Goal: Task Accomplishment & Management: Manage account settings

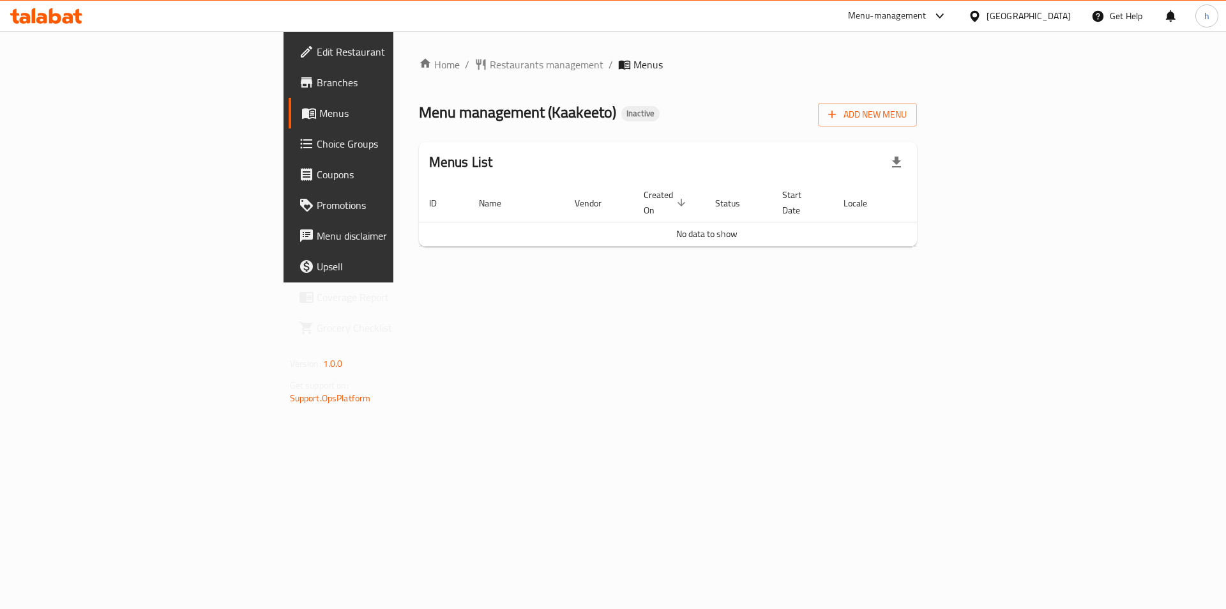
click at [914, 174] on div "Menus List" at bounding box center [668, 163] width 499 height 42
click at [907, 116] on span "Add New Menu" at bounding box center [867, 115] width 79 height 16
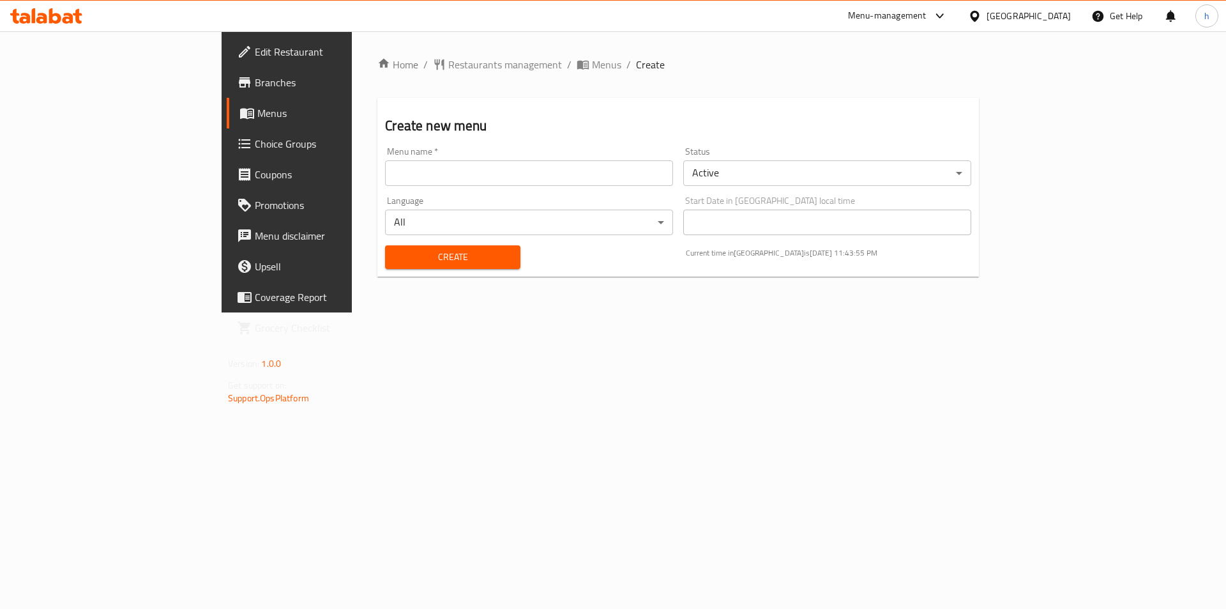
click at [465, 185] on input "text" at bounding box center [529, 173] width 288 height 26
type input "29/9/2025"
click at [533, 91] on div "Home / Restaurants management / Menus / Create Create new menu Menu name   * 29…" at bounding box center [678, 172] width 602 height 230
click at [395, 255] on span "Create" at bounding box center [452, 257] width 114 height 16
click at [257, 114] on span "Menus" at bounding box center [336, 112] width 159 height 15
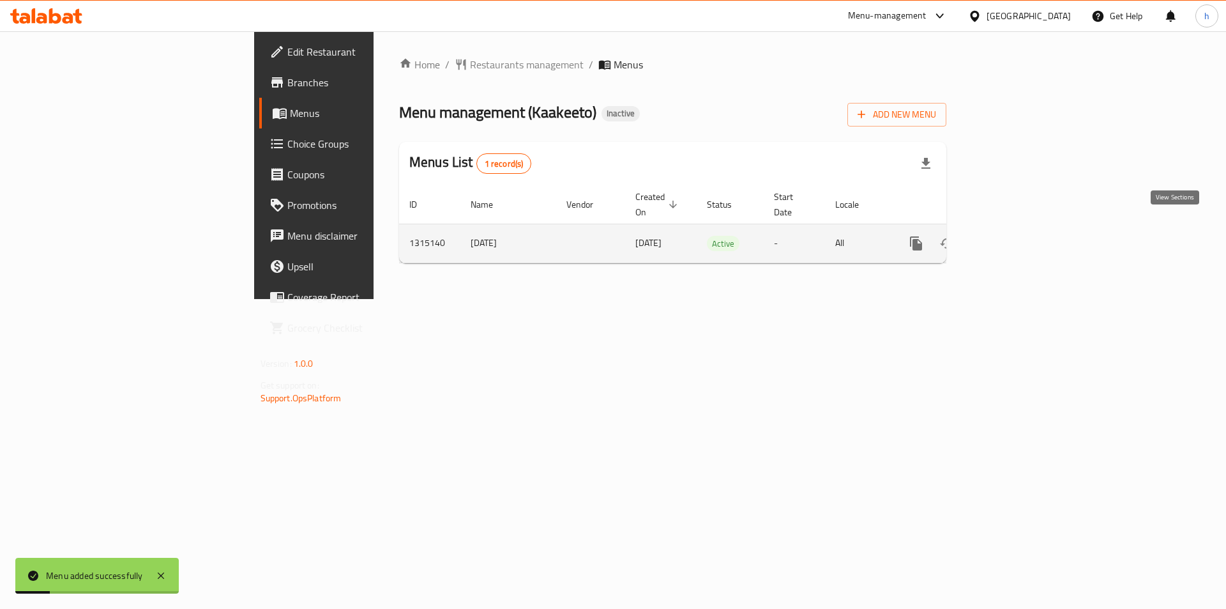
click at [1016, 236] on icon "enhanced table" at bounding box center [1008, 243] width 15 height 15
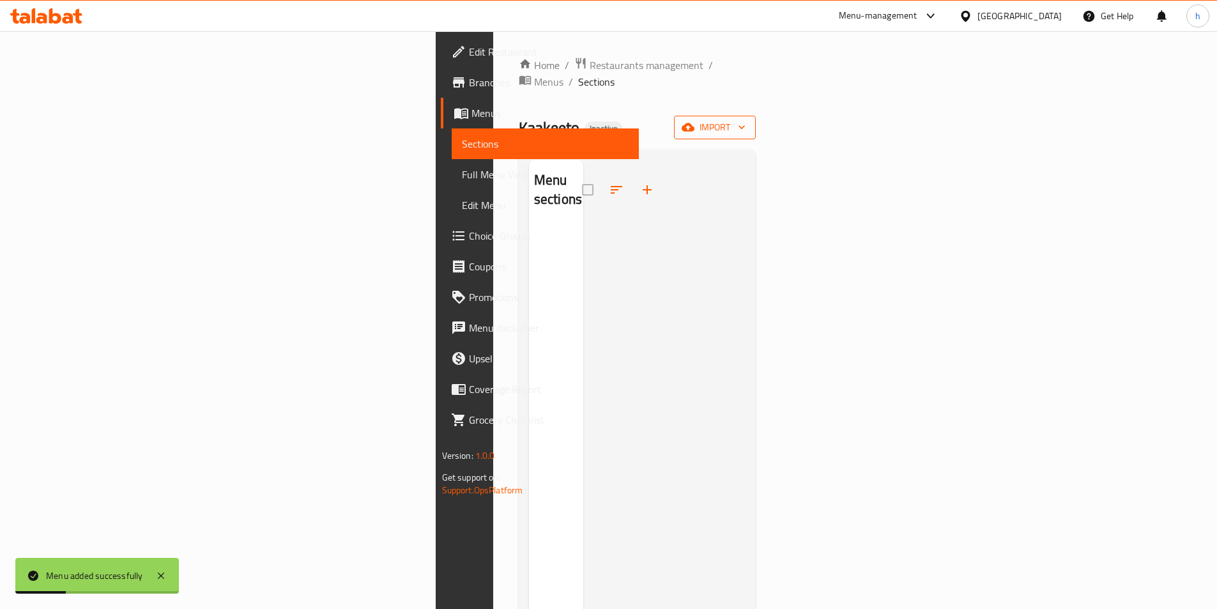
click at [694, 123] on icon "button" at bounding box center [687, 127] width 13 height 8
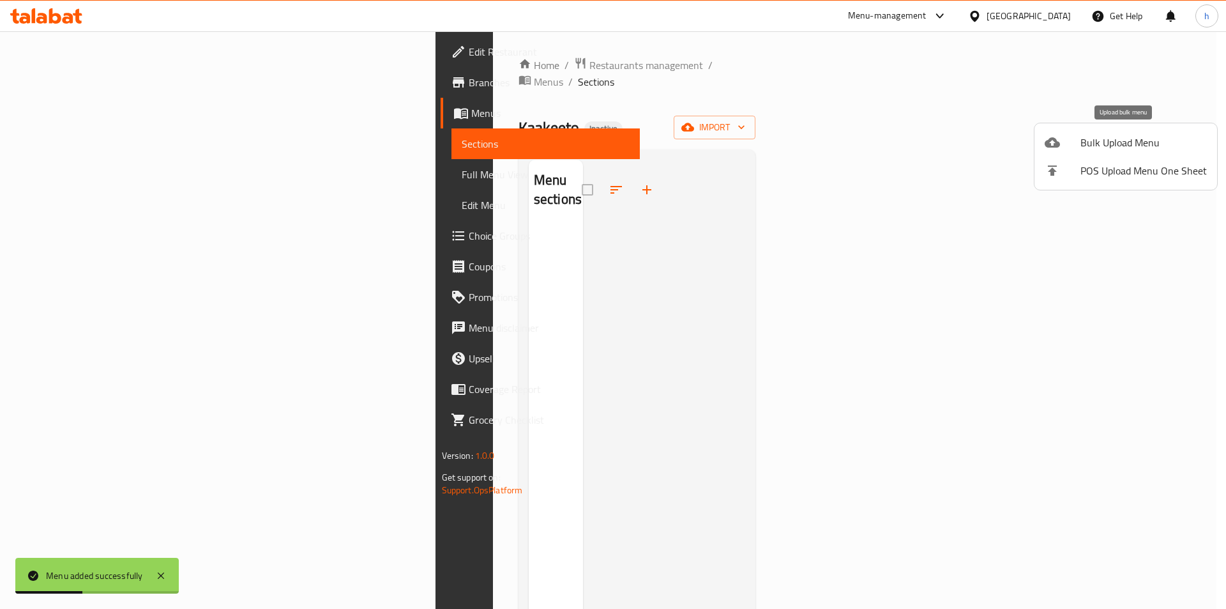
click at [1063, 148] on div at bounding box center [1063, 142] width 36 height 15
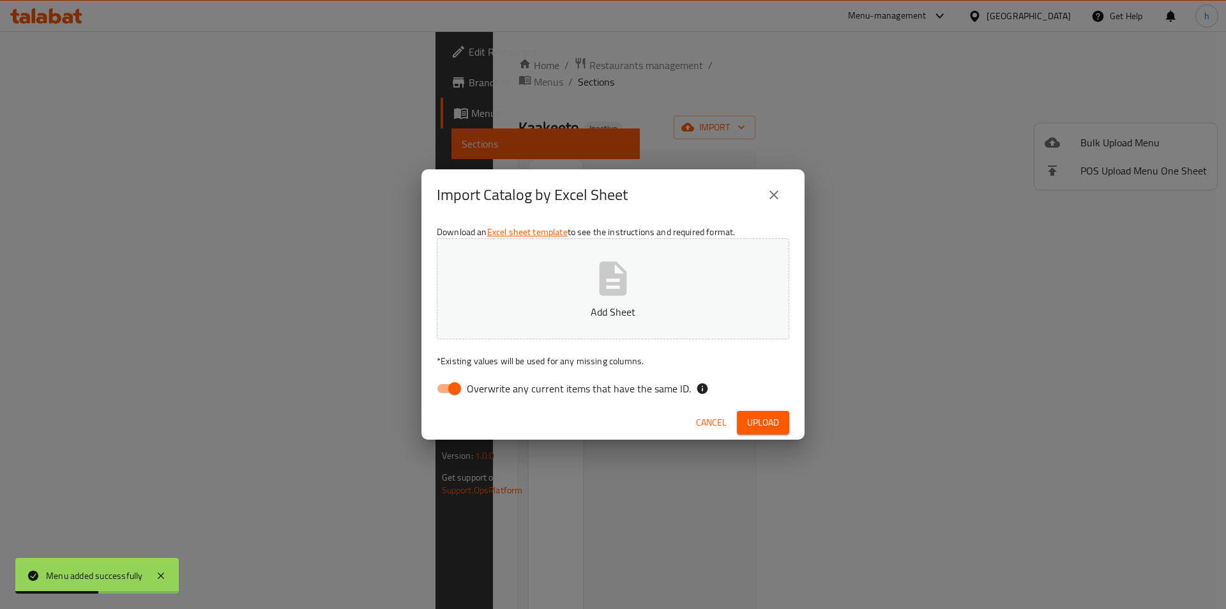
click at [460, 383] on input "Overwrite any current items that have the same ID." at bounding box center [454, 388] width 73 height 24
checkbox input "false"
click at [671, 265] on button "Add Sheet" at bounding box center [613, 288] width 353 height 101
click at [762, 415] on span "Upload" at bounding box center [763, 422] width 32 height 16
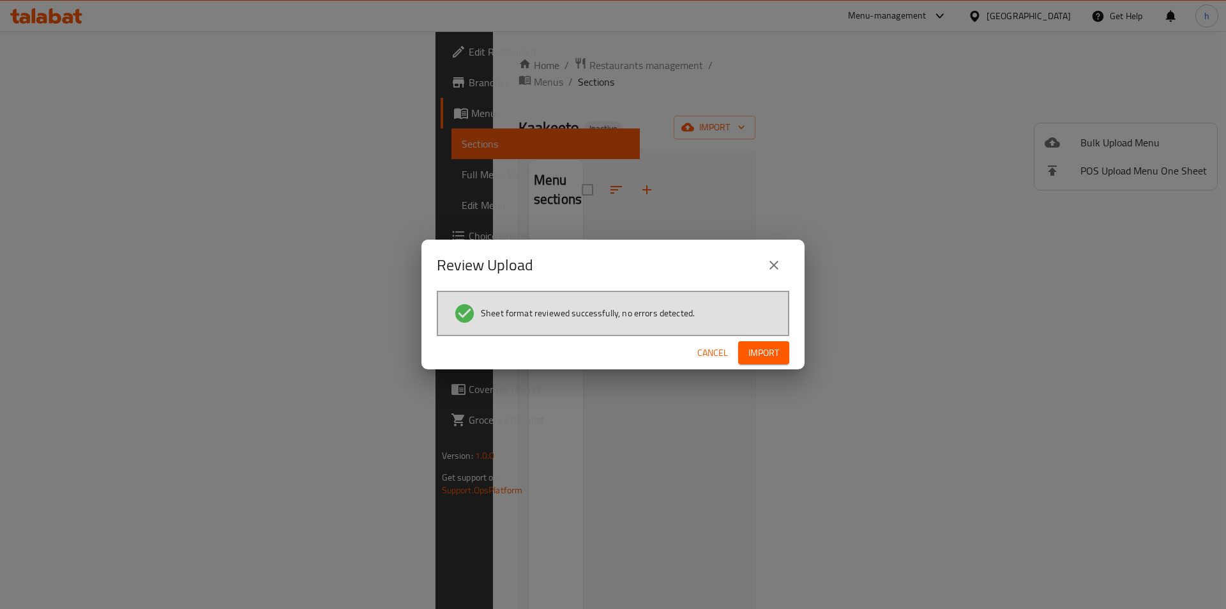
click at [763, 352] on span "Import" at bounding box center [763, 353] width 31 height 16
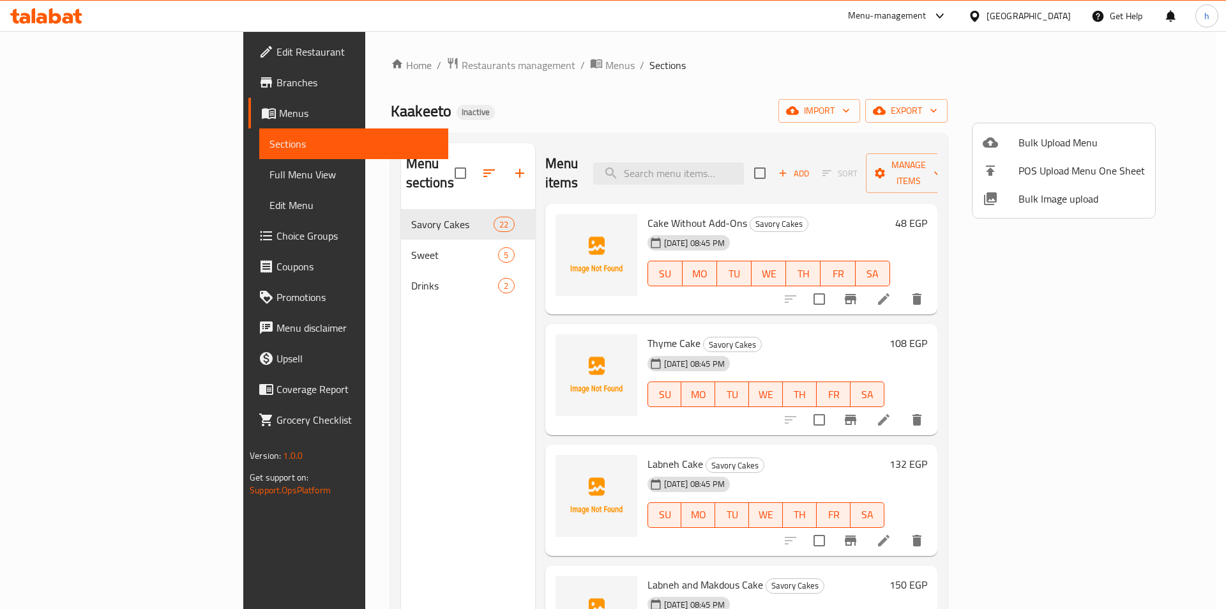
click at [79, 173] on div at bounding box center [613, 304] width 1226 height 609
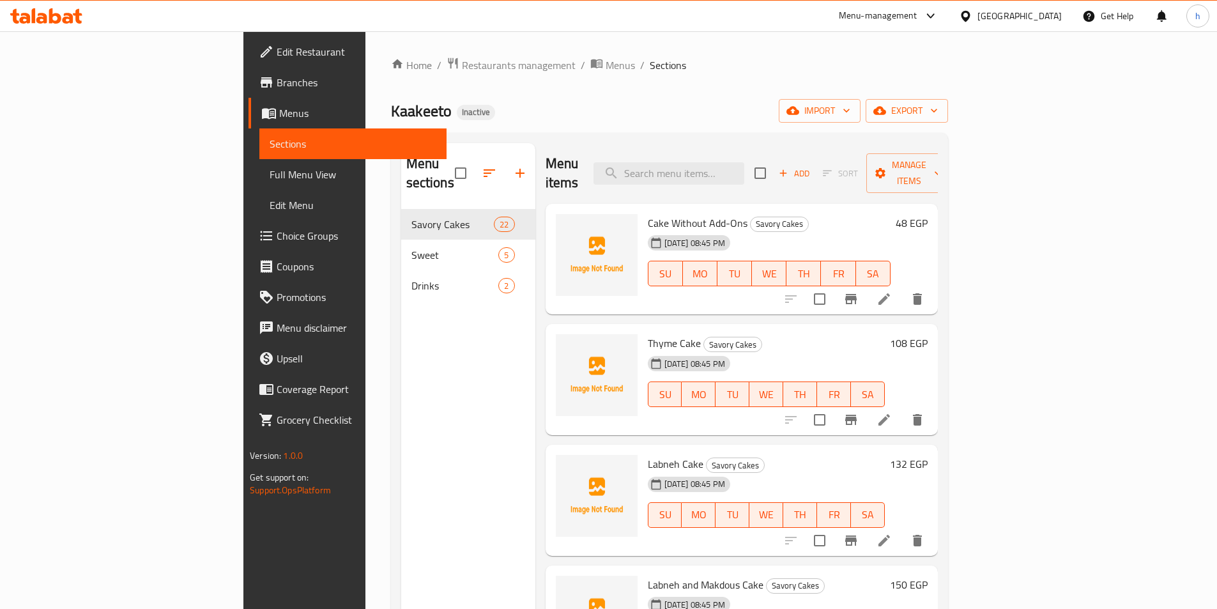
click at [269, 170] on span "Full Menu View" at bounding box center [352, 174] width 167 height 15
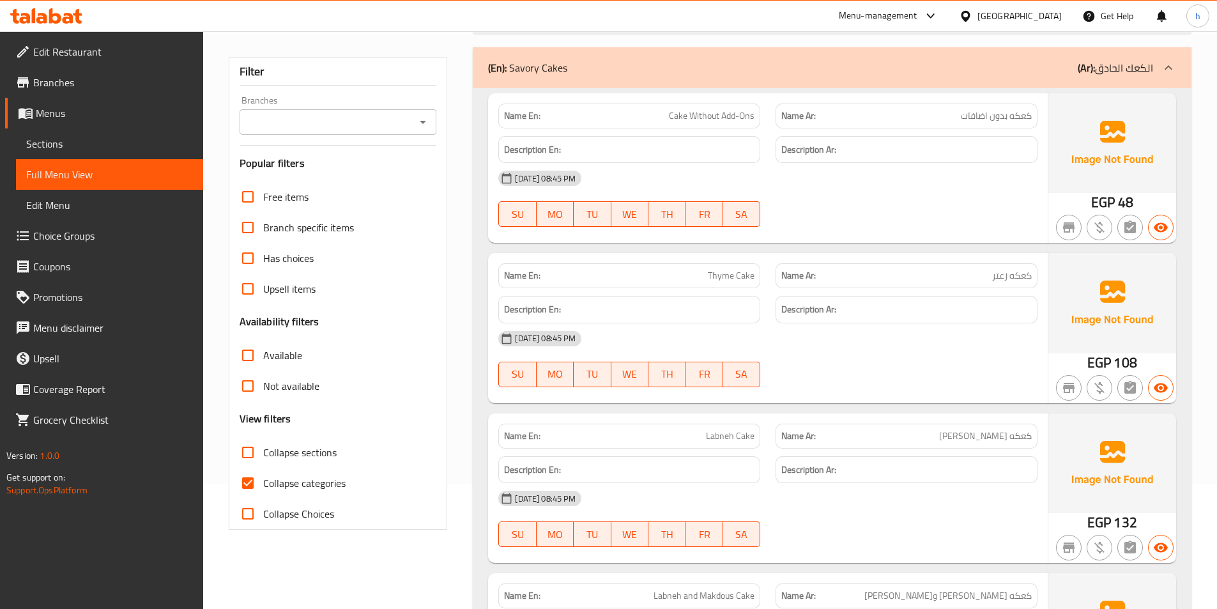
scroll to position [128, 0]
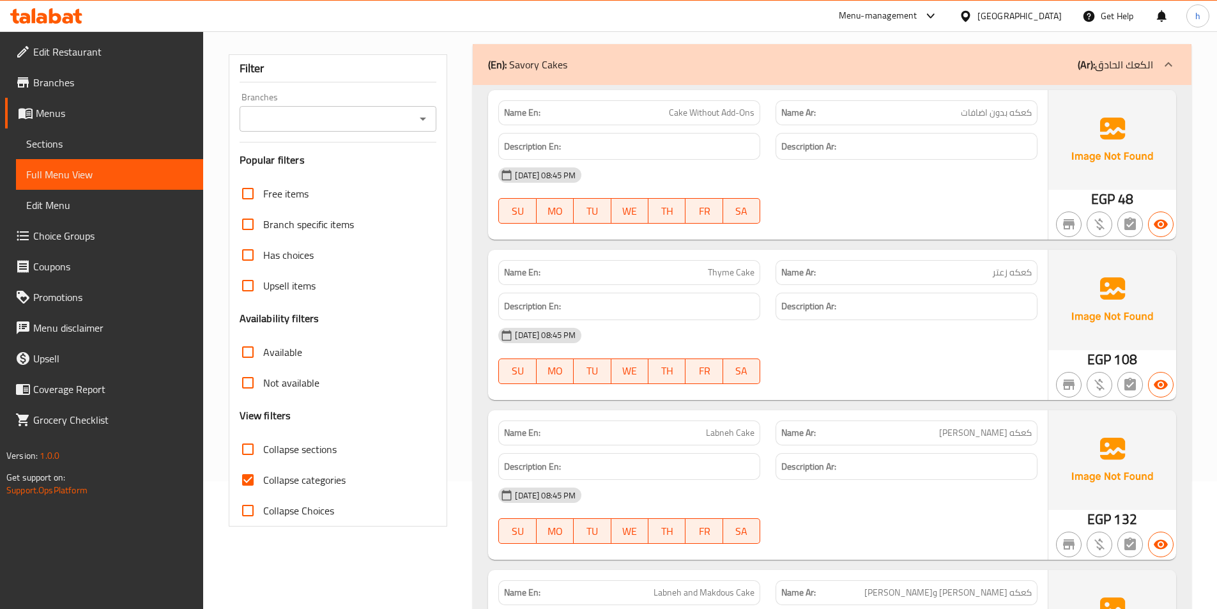
click at [264, 475] on span "Collapse categories" at bounding box center [304, 479] width 82 height 15
click at [263, 475] on input "Collapse categories" at bounding box center [247, 479] width 31 height 31
checkbox input "false"
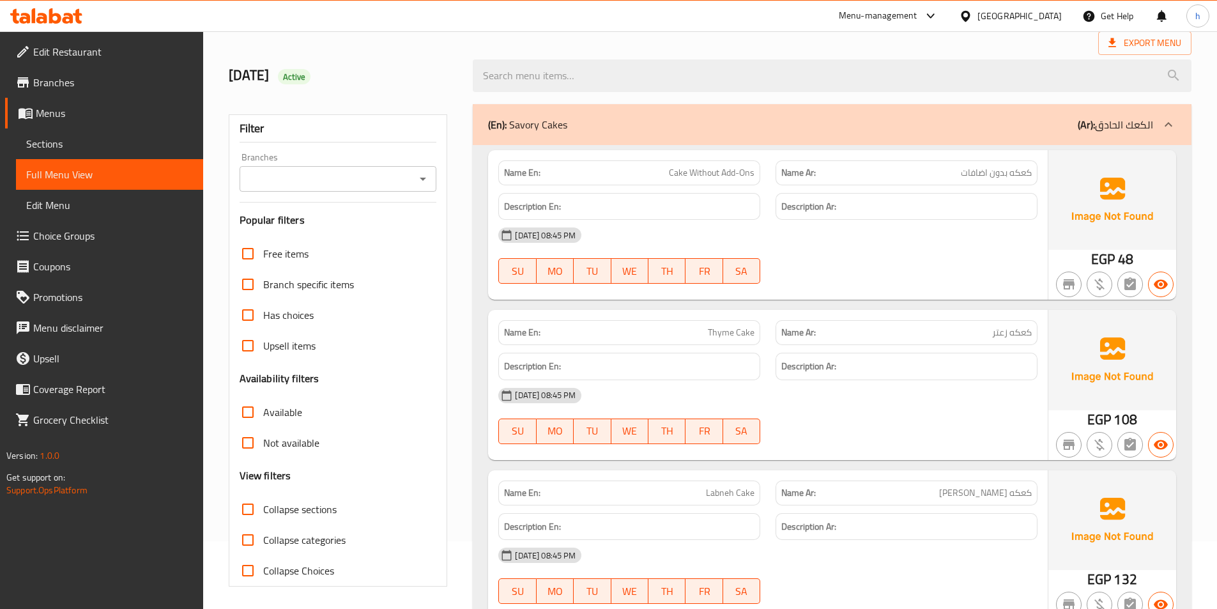
scroll to position [0, 0]
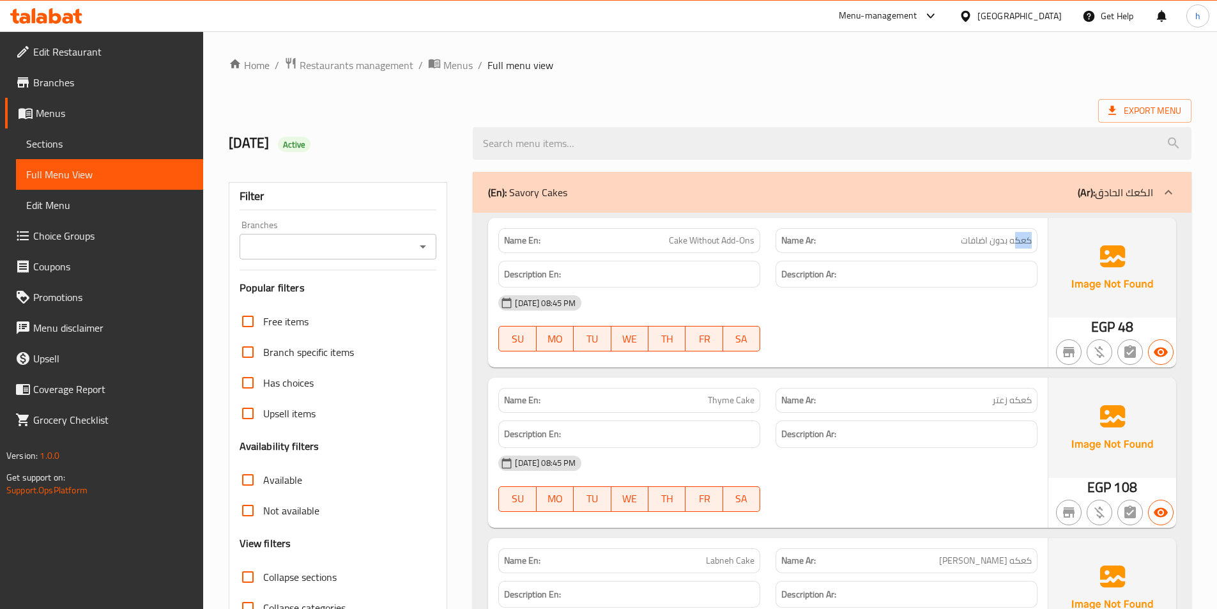
drag, startPoint x: 1017, startPoint y: 240, endPoint x: 1031, endPoint y: 248, distance: 16.0
click at [1031, 247] on span "كعكه بدون اضافات" at bounding box center [995, 240] width 71 height 13
copy span "كعك"
click at [790, 63] on ol "Home / Restaurants management / Menus / Full menu view" at bounding box center [710, 65] width 962 height 17
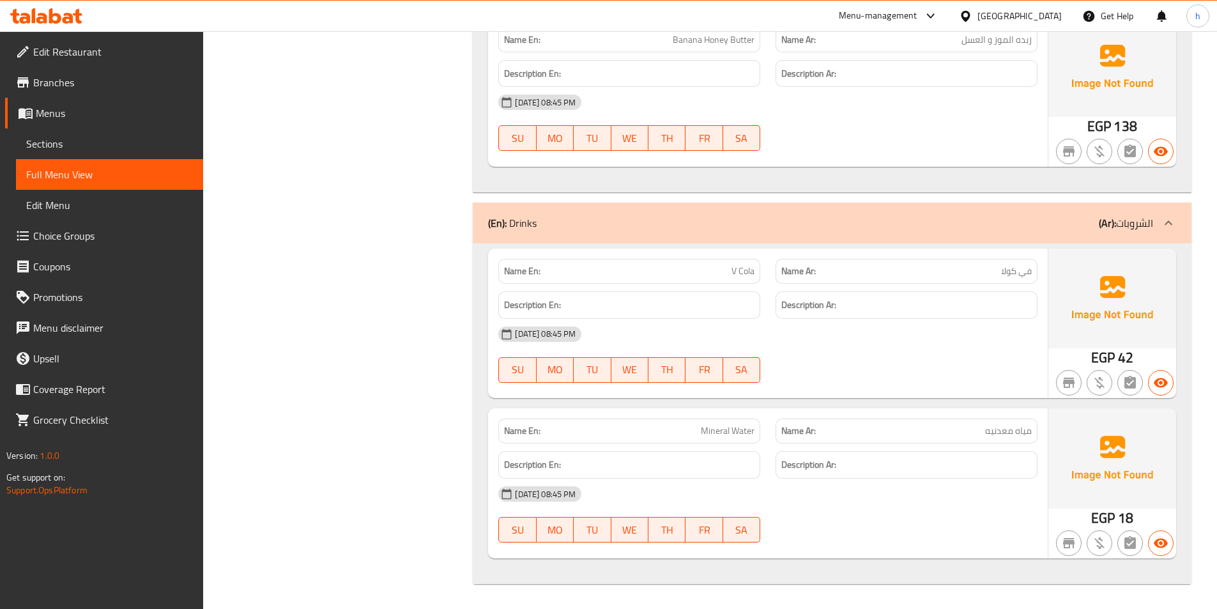
scroll to position [4429, 0]
click at [85, 136] on span "Sections" at bounding box center [109, 143] width 167 height 15
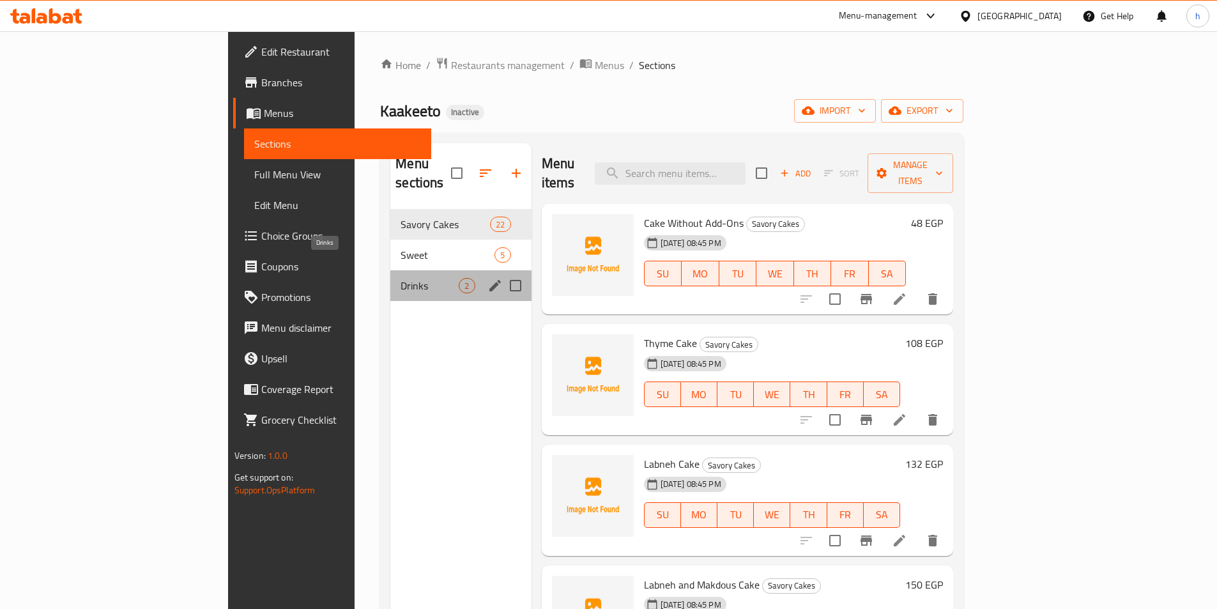
click at [400, 278] on span "Drinks" at bounding box center [429, 285] width 58 height 15
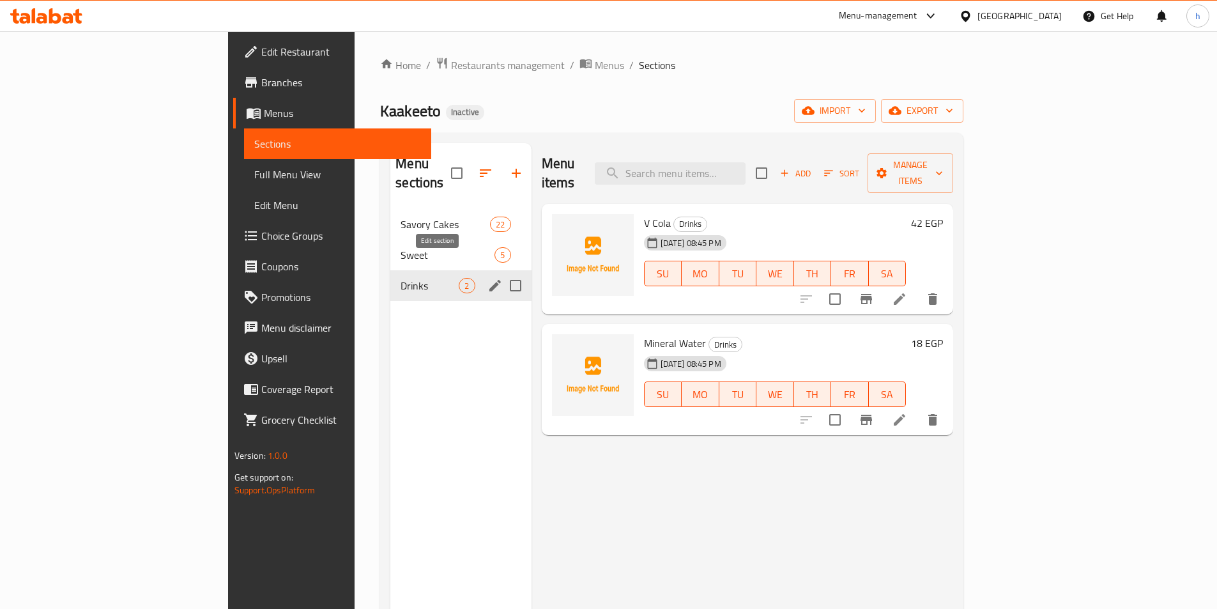
click at [487, 278] on icon "edit" at bounding box center [494, 285] width 15 height 15
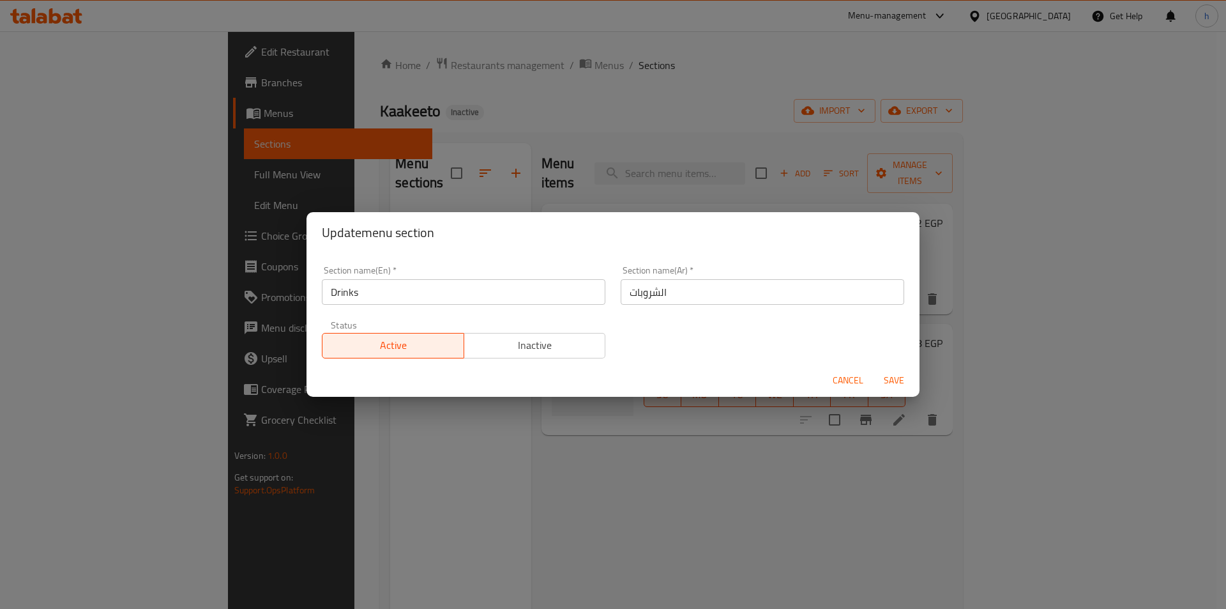
click at [656, 293] on input "الشروبات" at bounding box center [763, 292] width 284 height 26
type input "المشروبات"
click at [897, 378] on span "Save" at bounding box center [894, 380] width 31 height 16
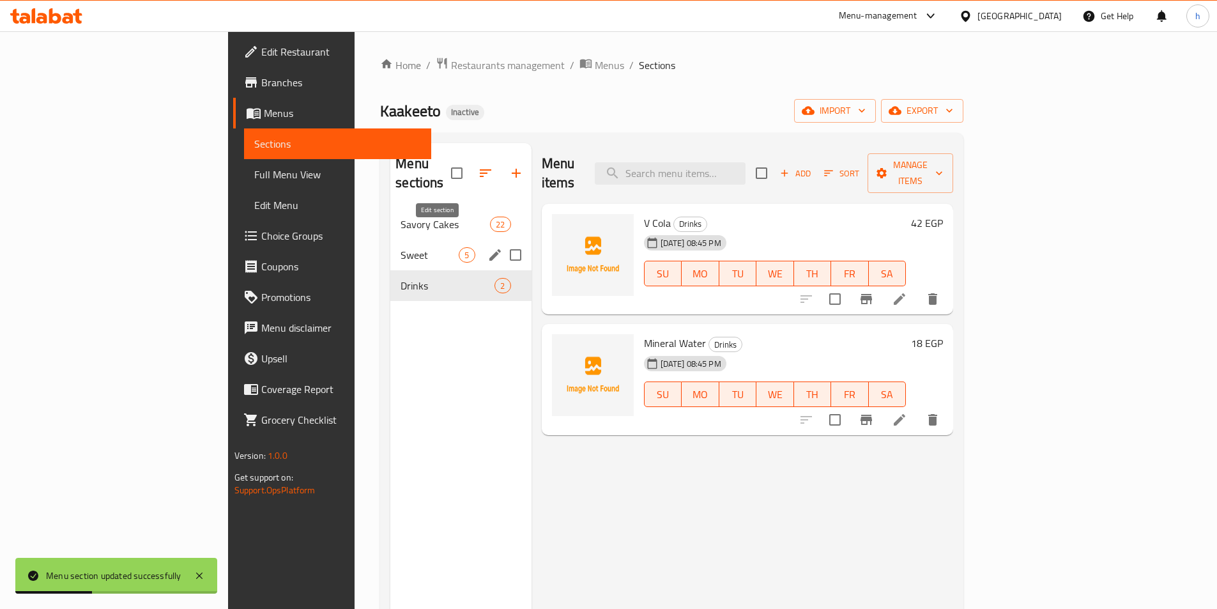
click at [485, 245] on button "edit" at bounding box center [494, 254] width 19 height 19
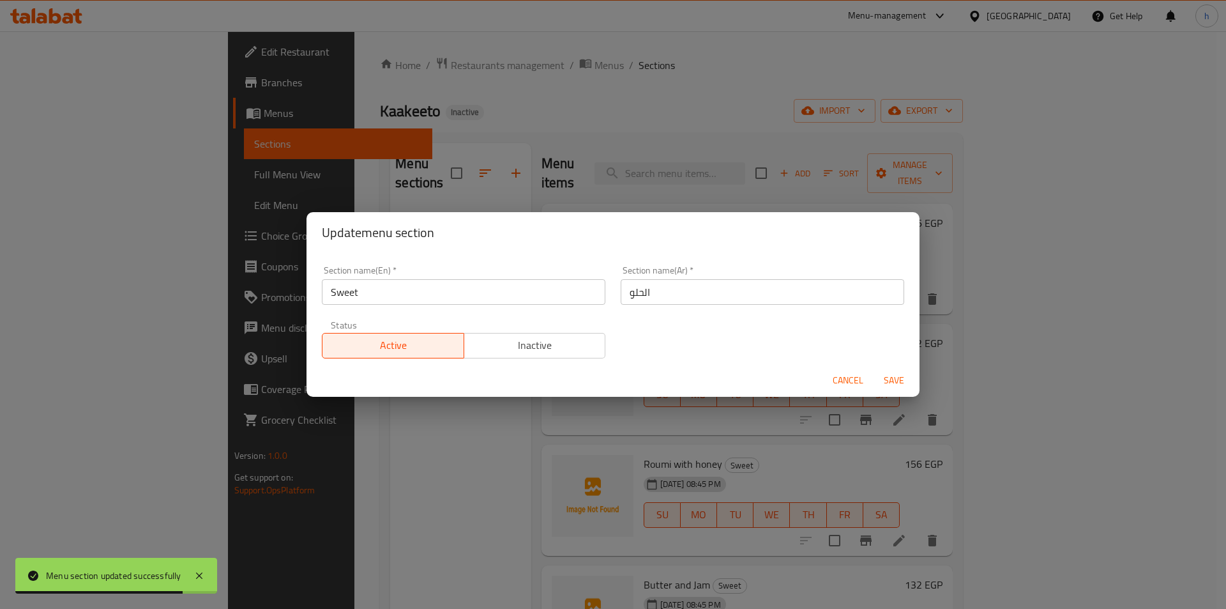
click at [637, 298] on input "الحلو" at bounding box center [763, 292] width 284 height 26
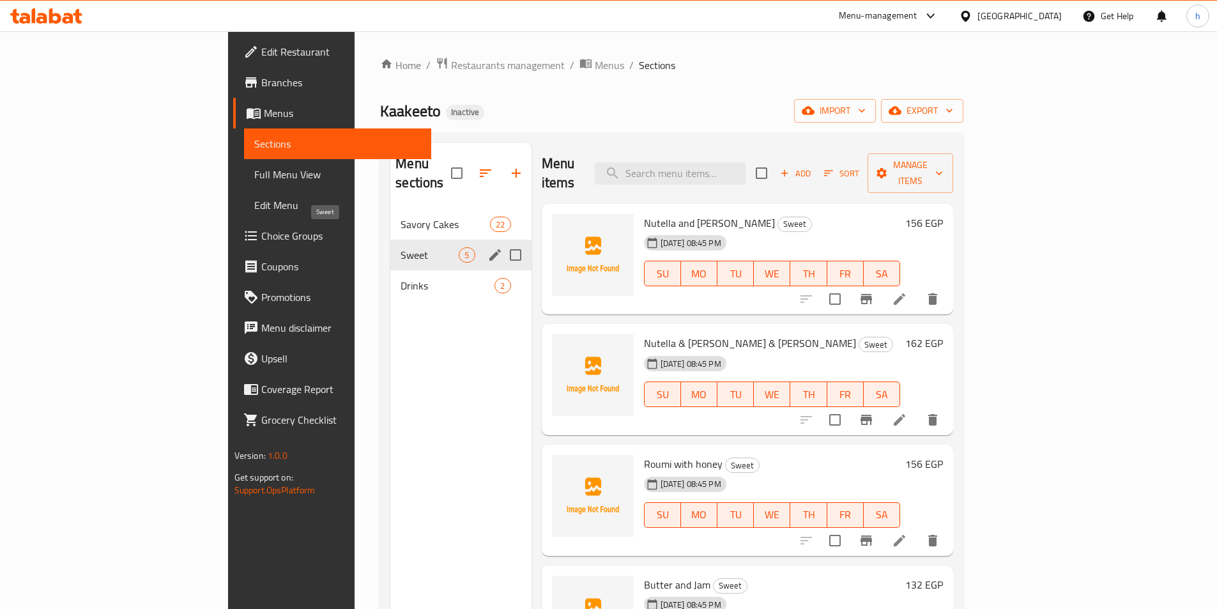
click at [400, 247] on span "Sweet" at bounding box center [429, 254] width 58 height 15
click at [489, 249] on icon "edit" at bounding box center [494, 254] width 11 height 11
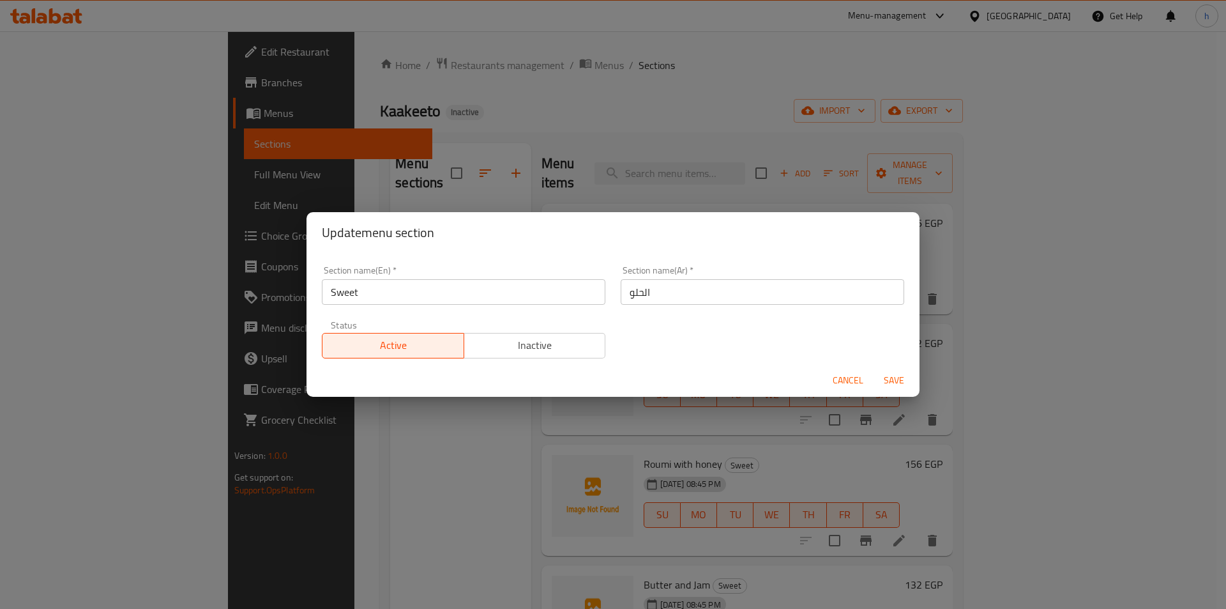
click at [354, 288] on input "Sweet" at bounding box center [464, 292] width 284 height 26
paste input "Desserts"
type input "Desserts"
click at [897, 377] on span "Save" at bounding box center [894, 380] width 31 height 16
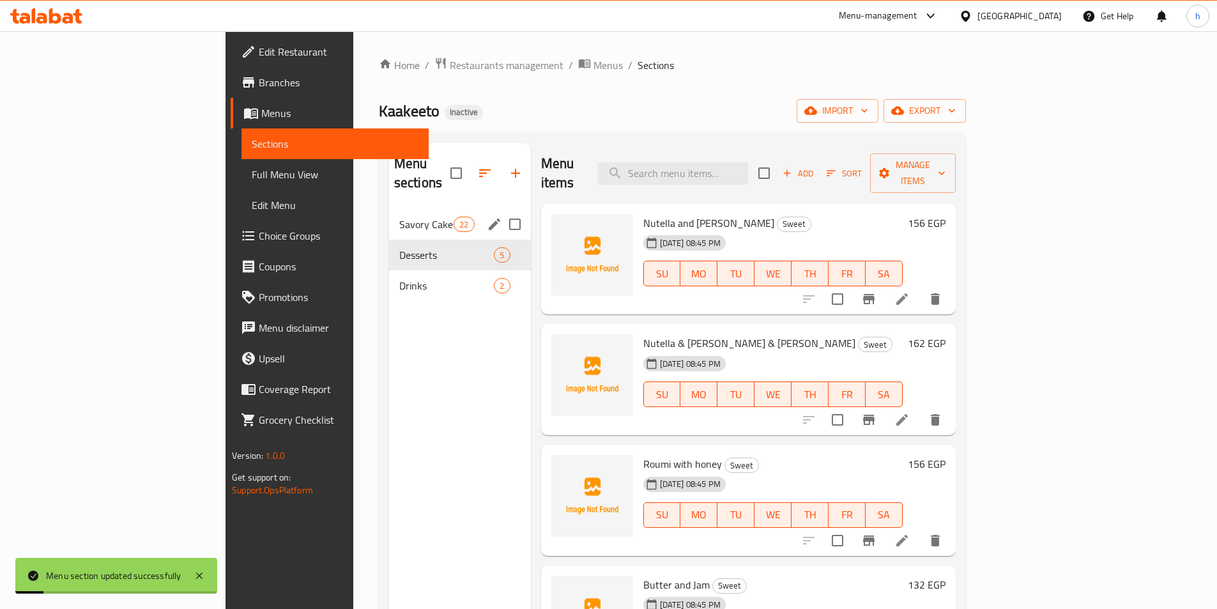
click at [389, 216] on div "Savory Cakes 22" at bounding box center [460, 224] width 142 height 31
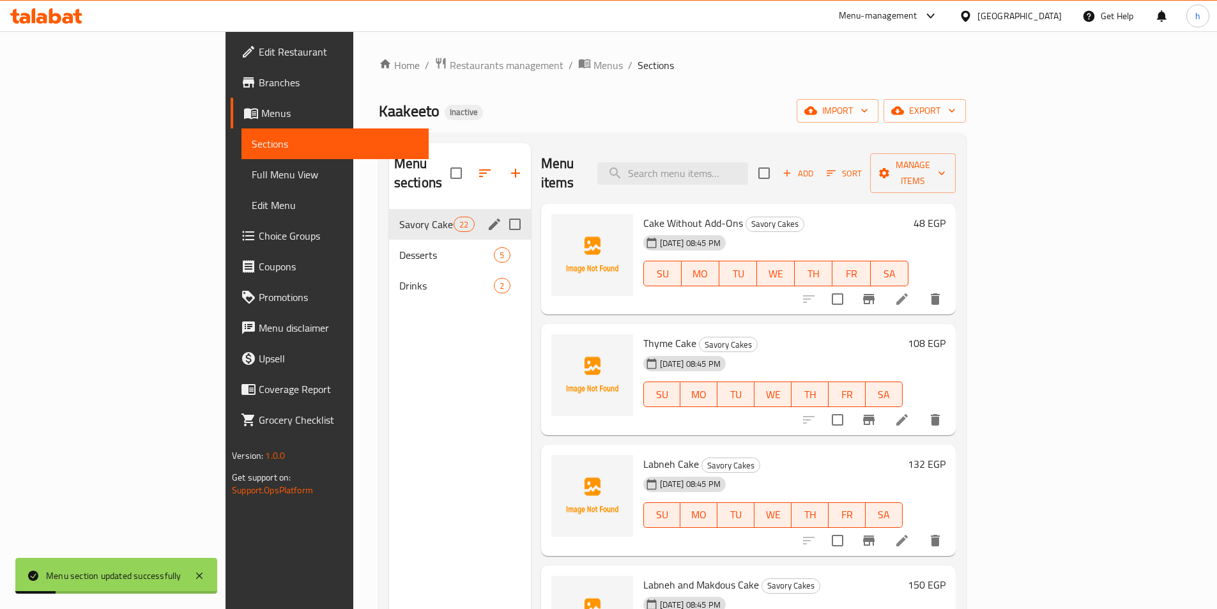
click at [487, 216] on icon "edit" at bounding box center [494, 223] width 15 height 15
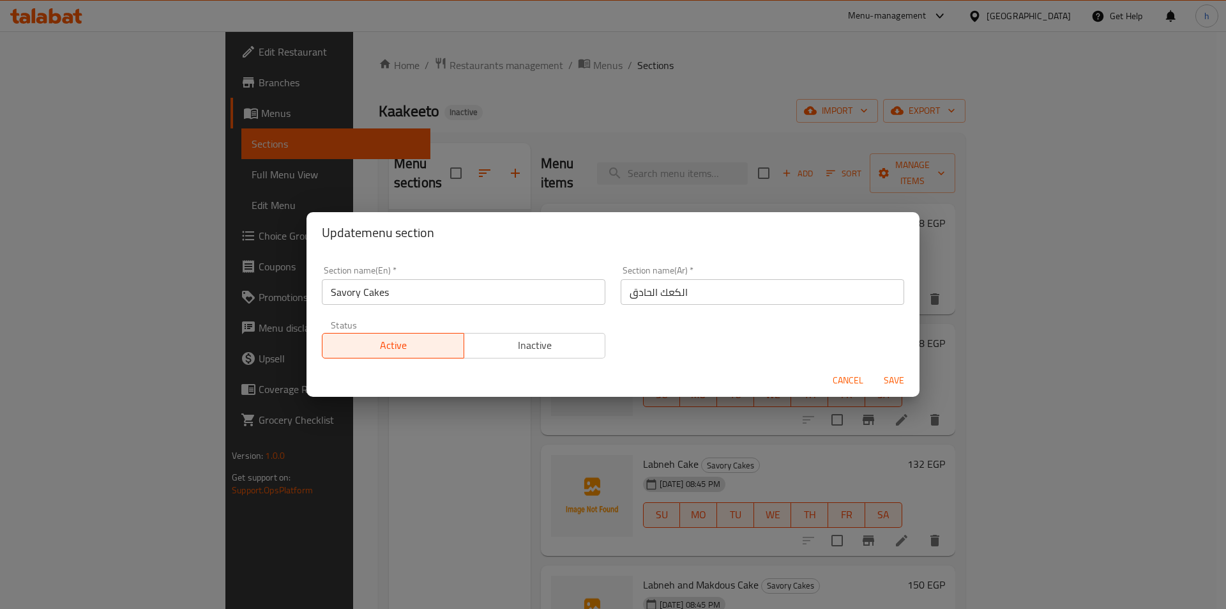
click at [343, 295] on input "Savory Cakes" at bounding box center [464, 292] width 284 height 26
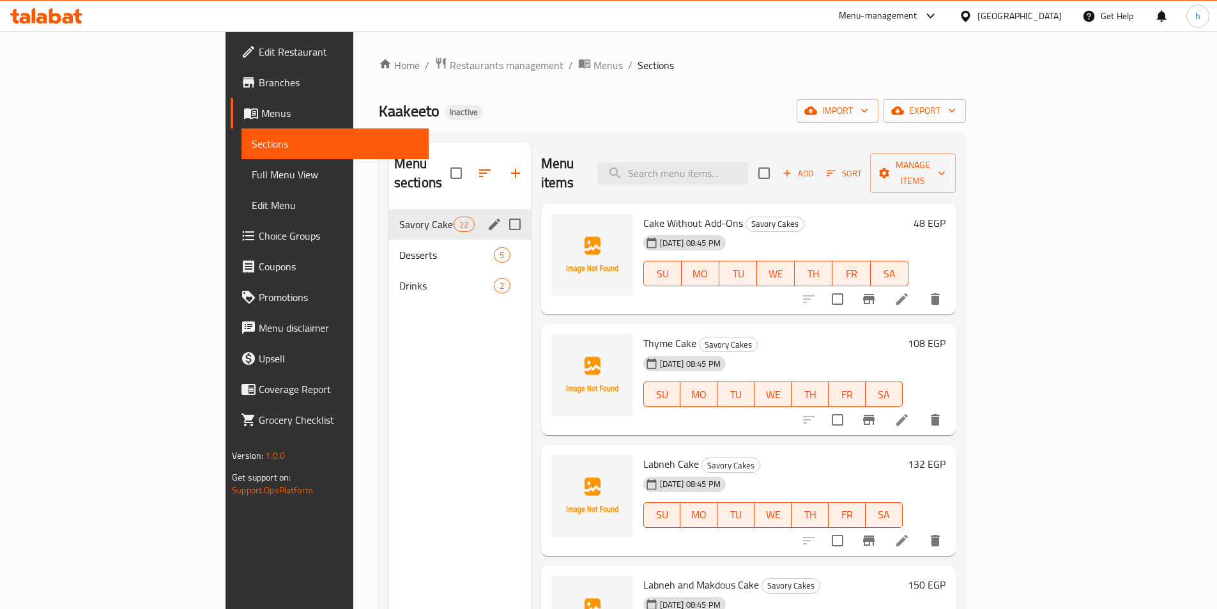
click at [489, 218] on icon "edit" at bounding box center [494, 223] width 11 height 11
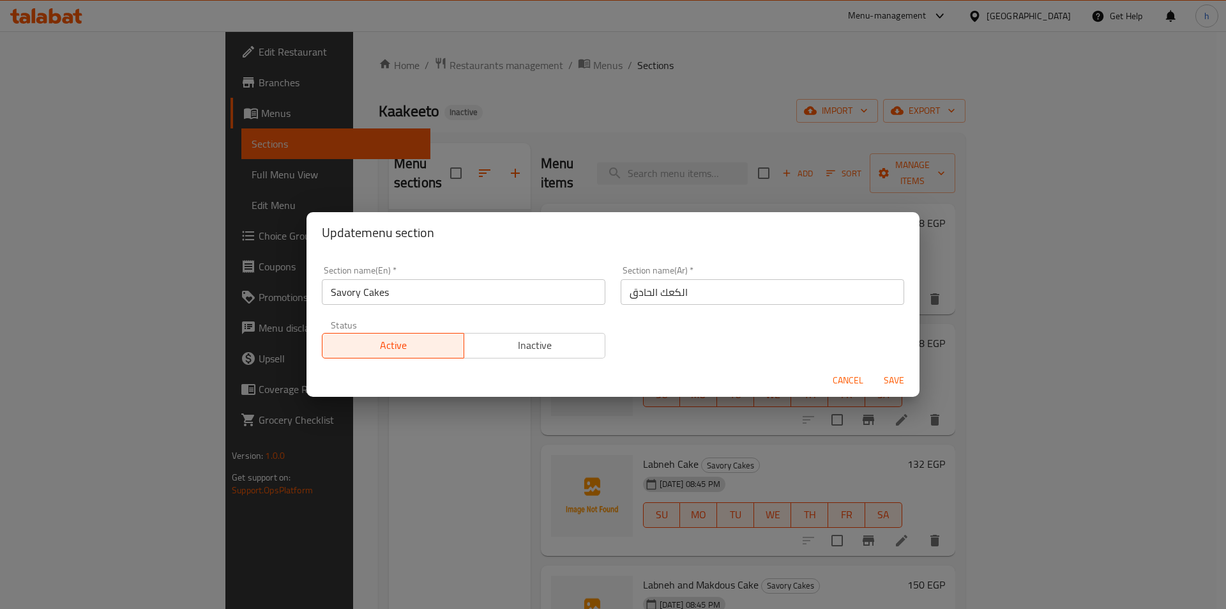
click at [644, 294] on input "الكعك الحادق" at bounding box center [763, 292] width 284 height 26
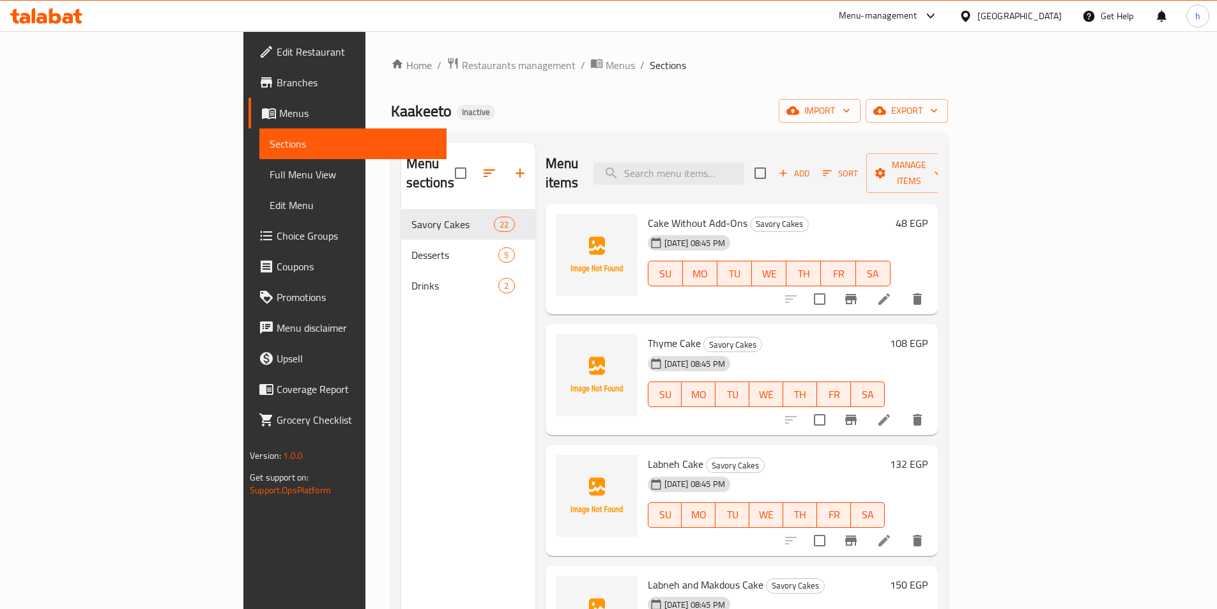
click at [611, 118] on div "Kaakeeto Inactive import export" at bounding box center [669, 111] width 557 height 24
click at [269, 175] on span "Full Menu View" at bounding box center [352, 174] width 167 height 15
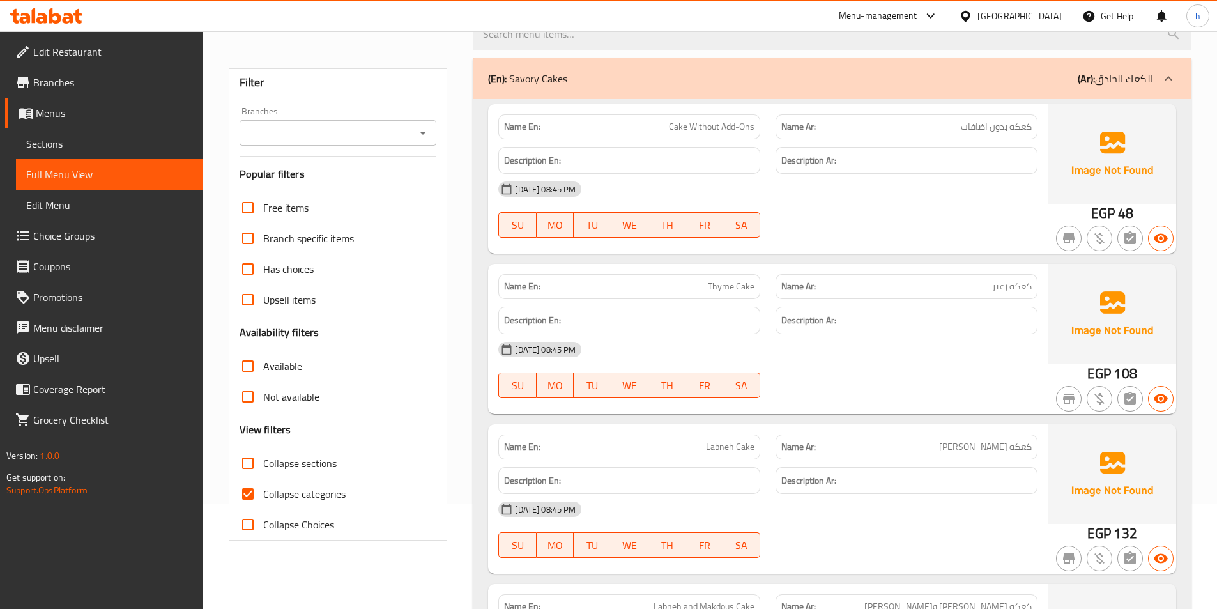
scroll to position [128, 0]
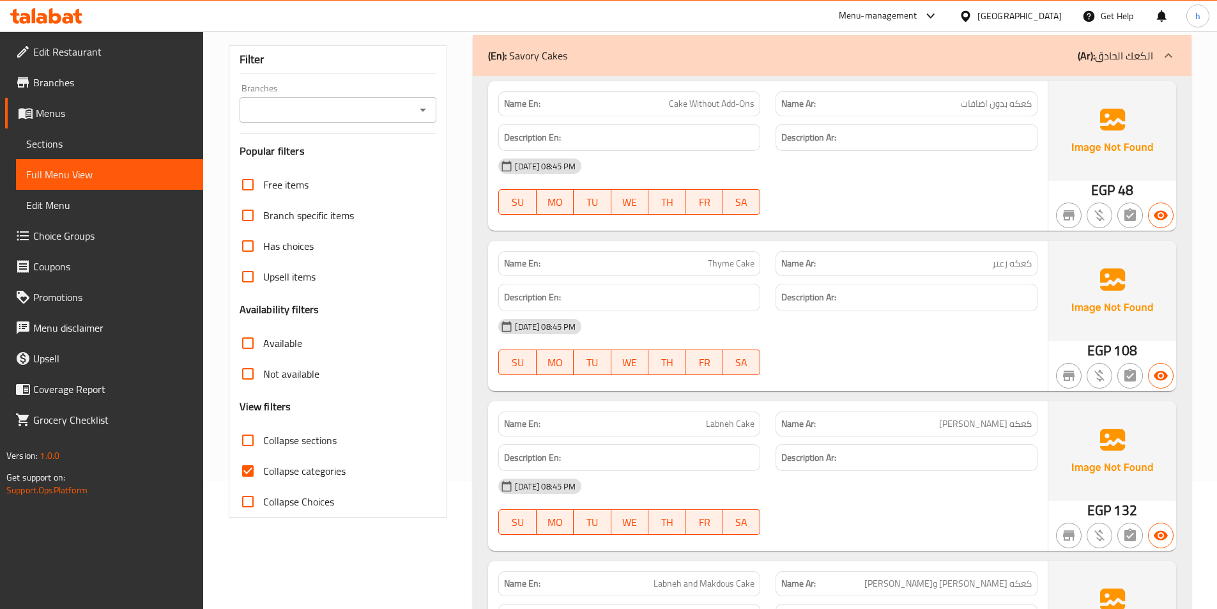
click at [257, 475] on input "Collapse categories" at bounding box center [247, 470] width 31 height 31
checkbox input "false"
click at [248, 444] on input "Collapse sections" at bounding box center [247, 440] width 31 height 31
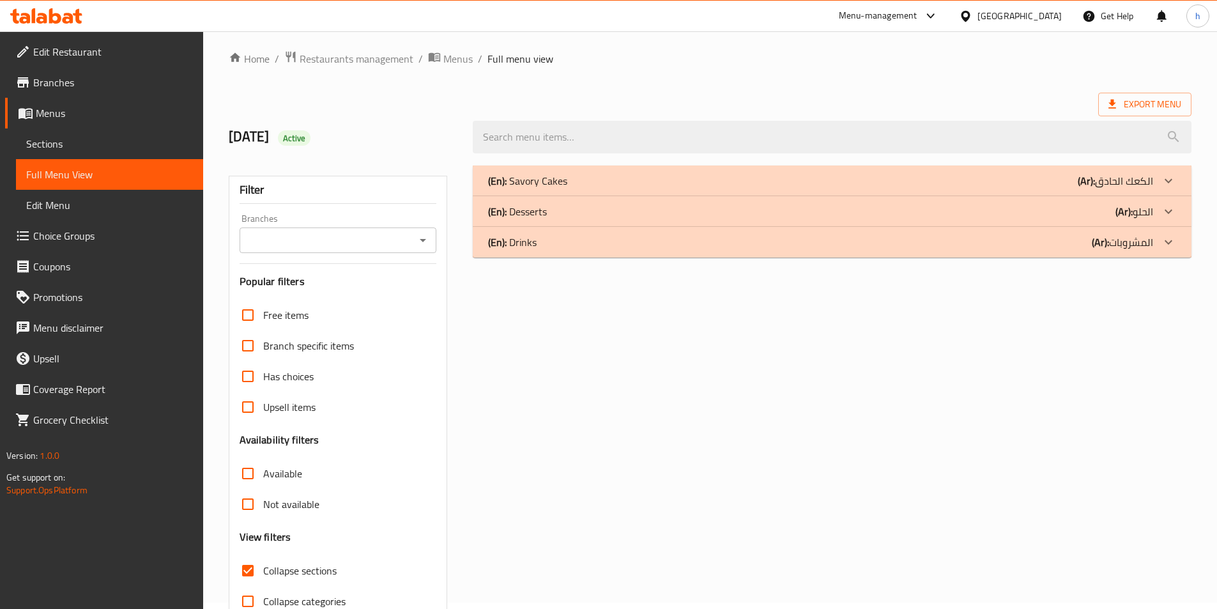
scroll to position [0, 0]
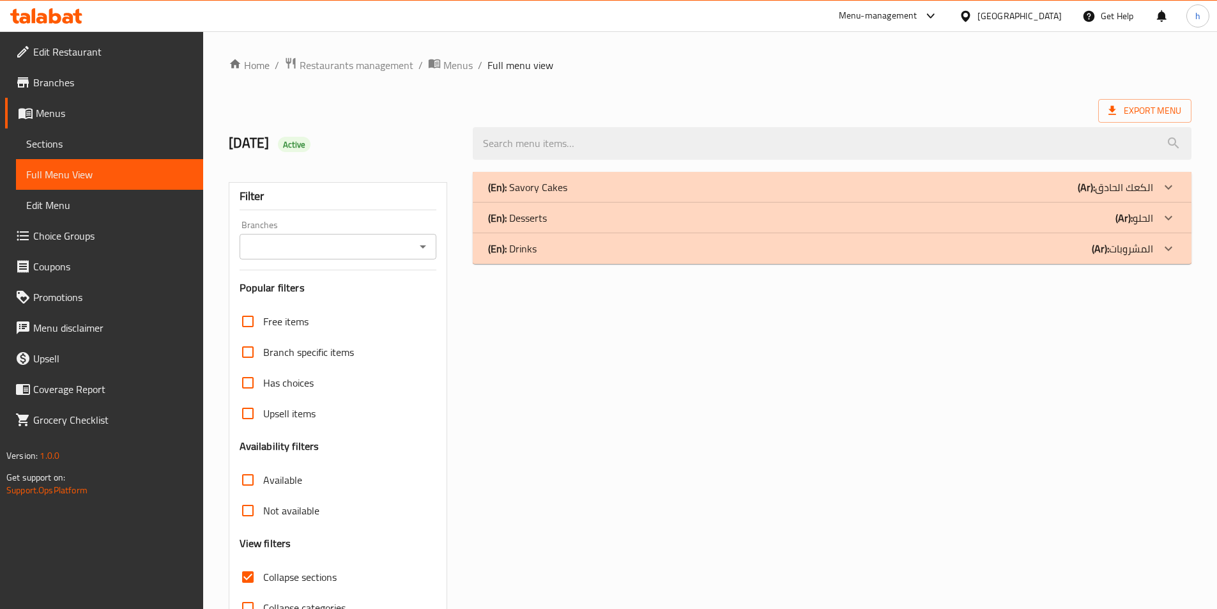
click at [899, 208] on div "(En): Desserts (Ar): الحلو" at bounding box center [832, 217] width 718 height 31
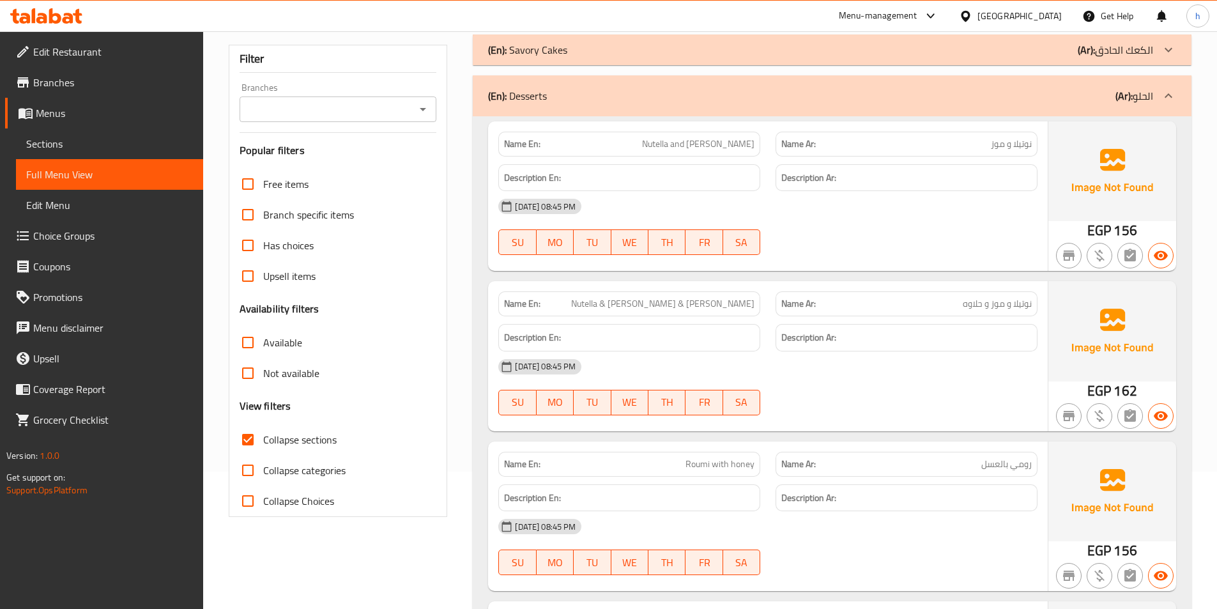
scroll to position [20, 0]
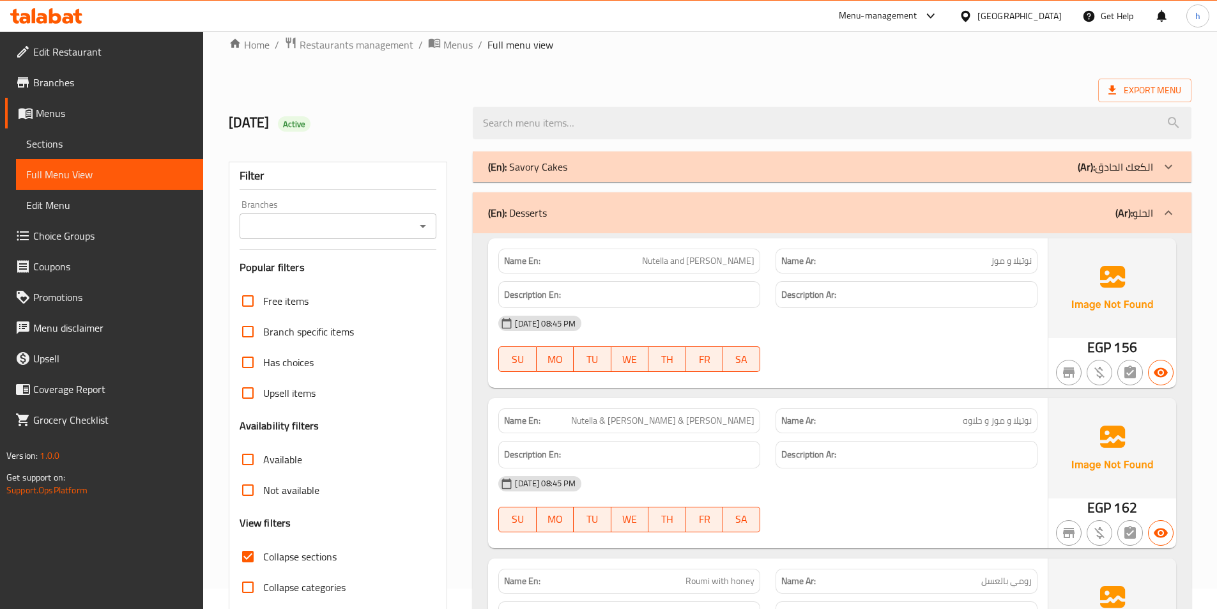
click at [1159, 216] on div at bounding box center [1168, 212] width 31 height 31
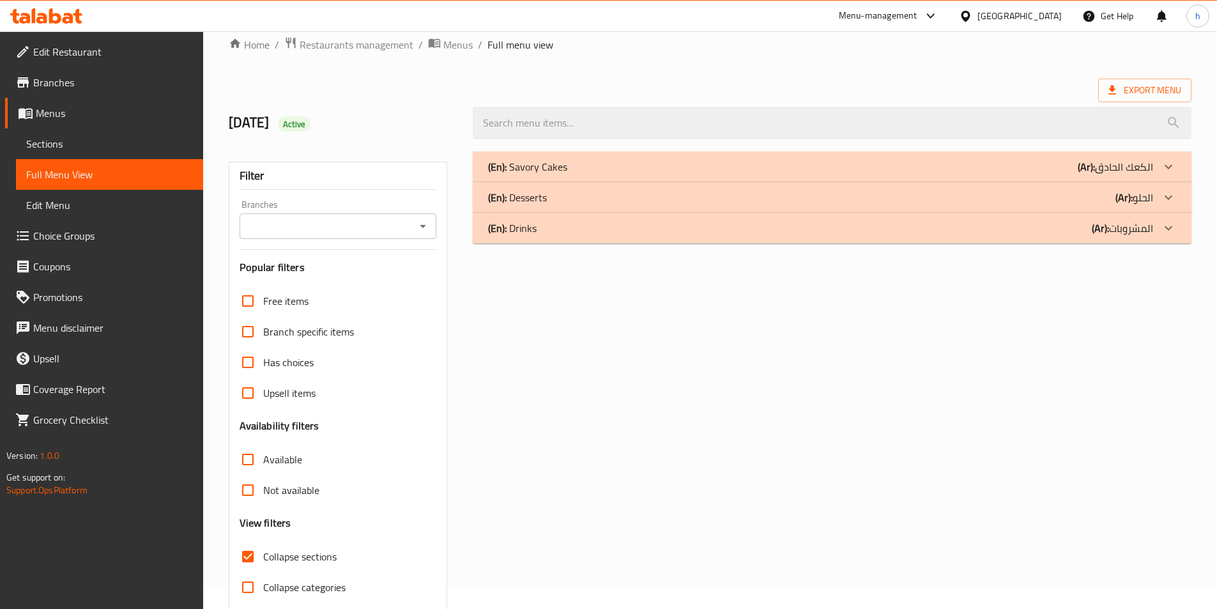
scroll to position [71, 0]
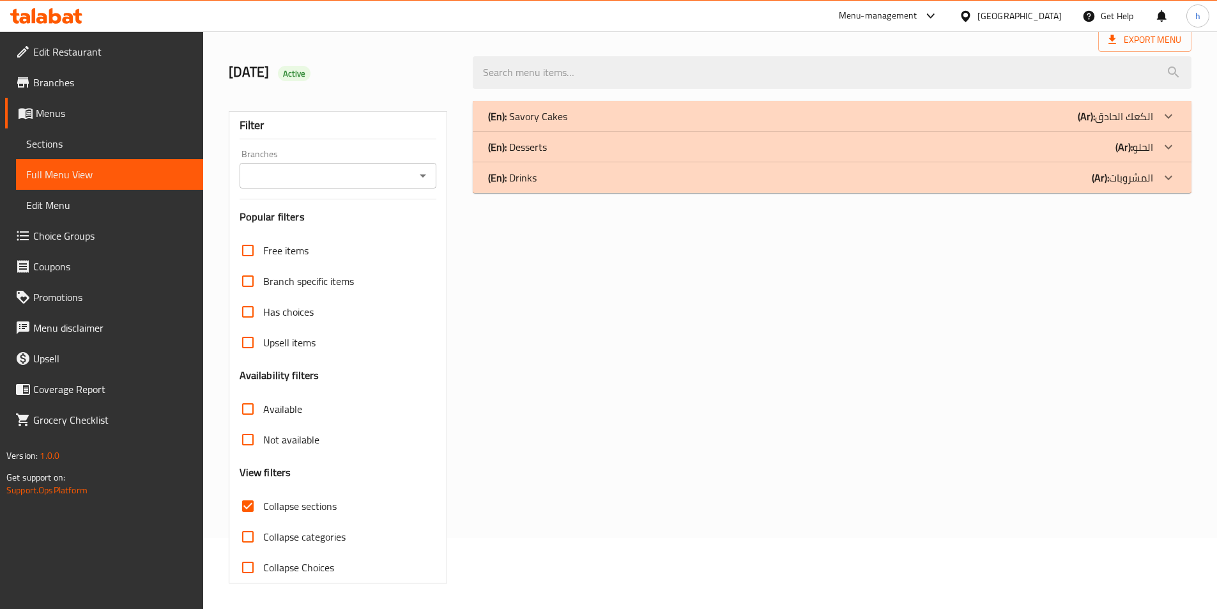
click at [250, 511] on input "Collapse sections" at bounding box center [247, 505] width 31 height 31
checkbox input "false"
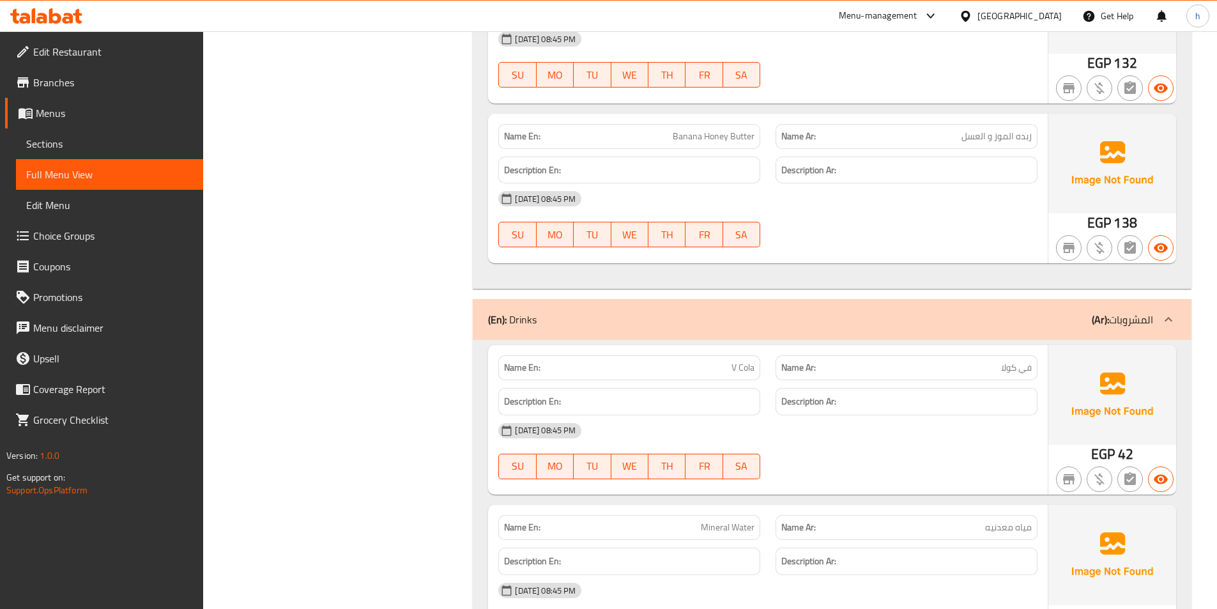
scroll to position [4238, 0]
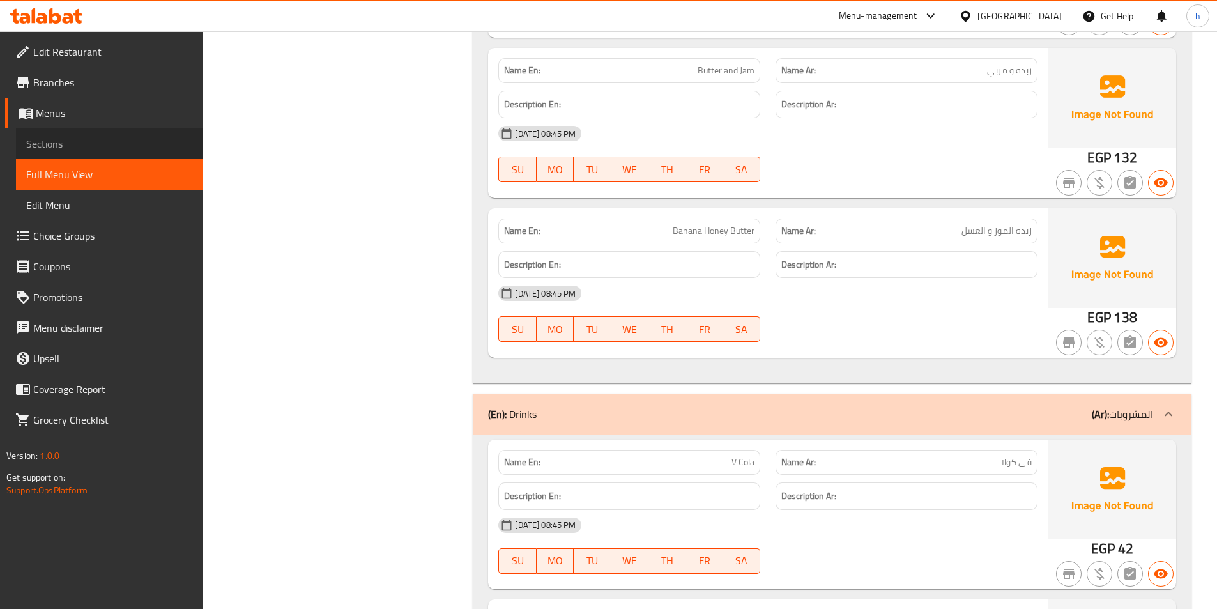
click at [97, 146] on span "Sections" at bounding box center [109, 143] width 167 height 15
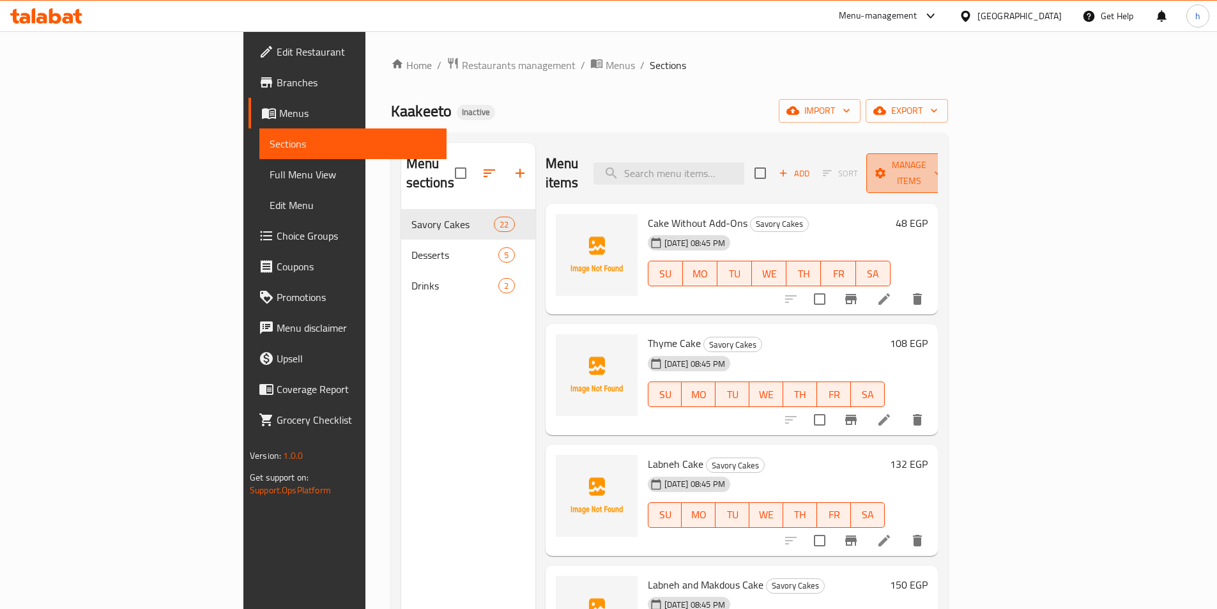
click at [941, 163] on span "Manage items" at bounding box center [908, 173] width 65 height 32
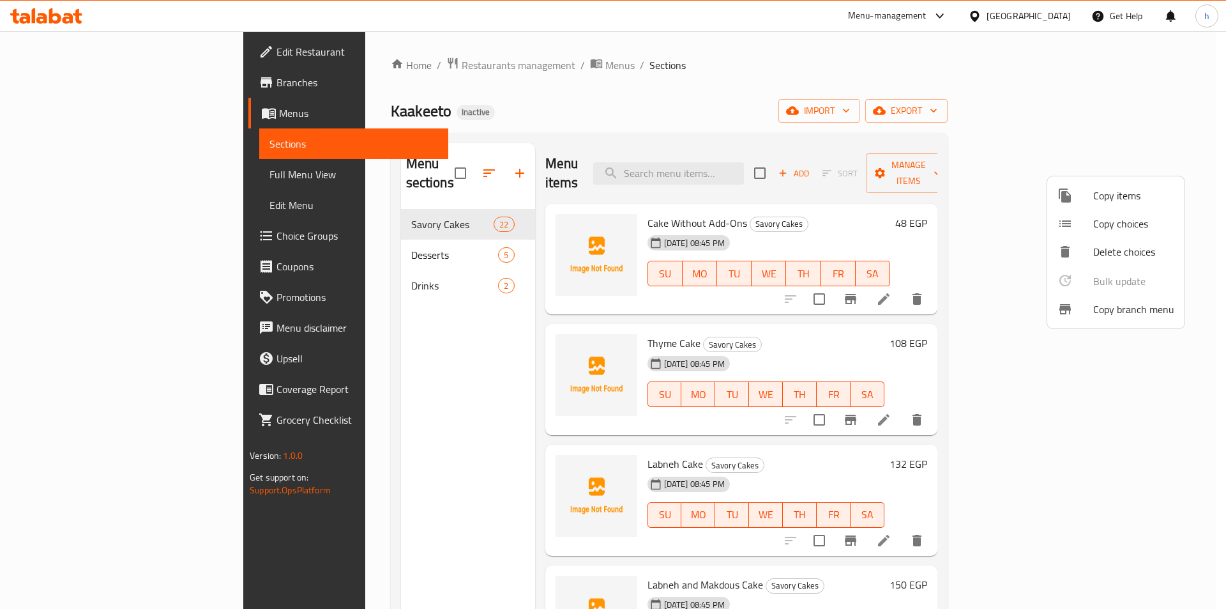
click at [939, 130] on div at bounding box center [613, 304] width 1226 height 609
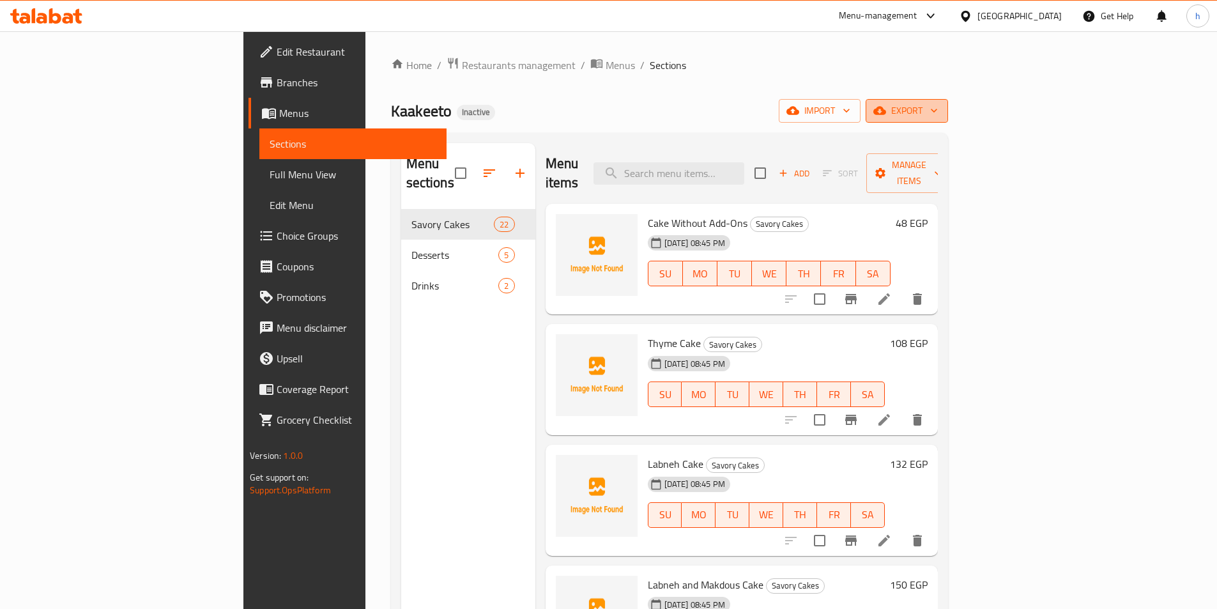
click at [937, 106] on span "export" at bounding box center [907, 111] width 62 height 16
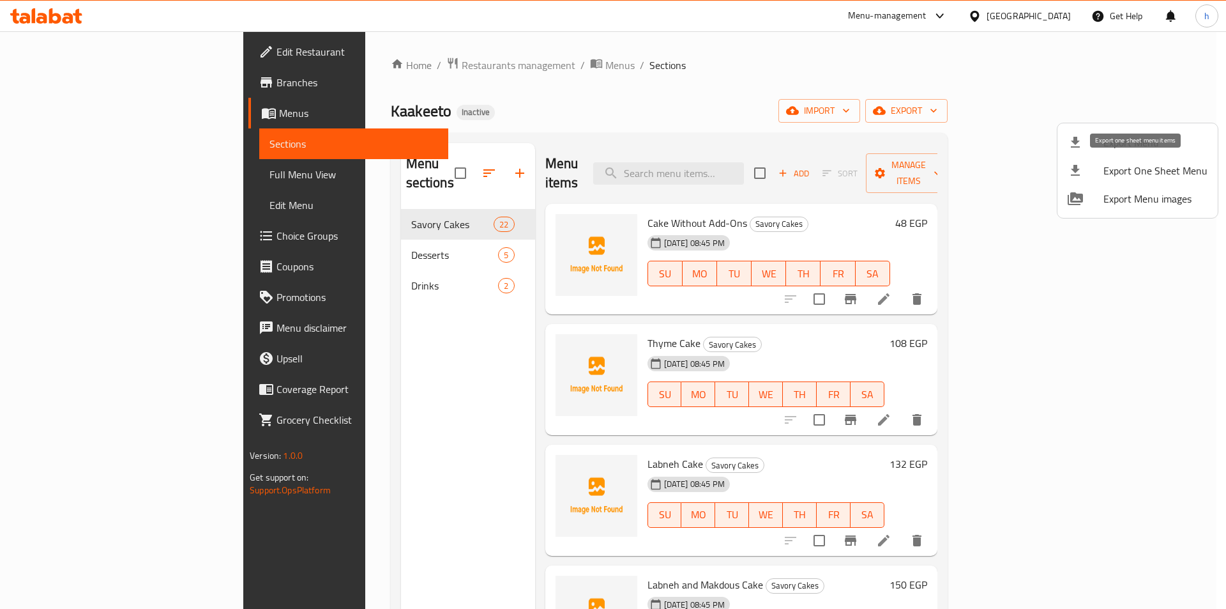
click at [1139, 169] on span "Export One Sheet Menu" at bounding box center [1156, 170] width 104 height 15
click at [851, 113] on div at bounding box center [613, 304] width 1226 height 609
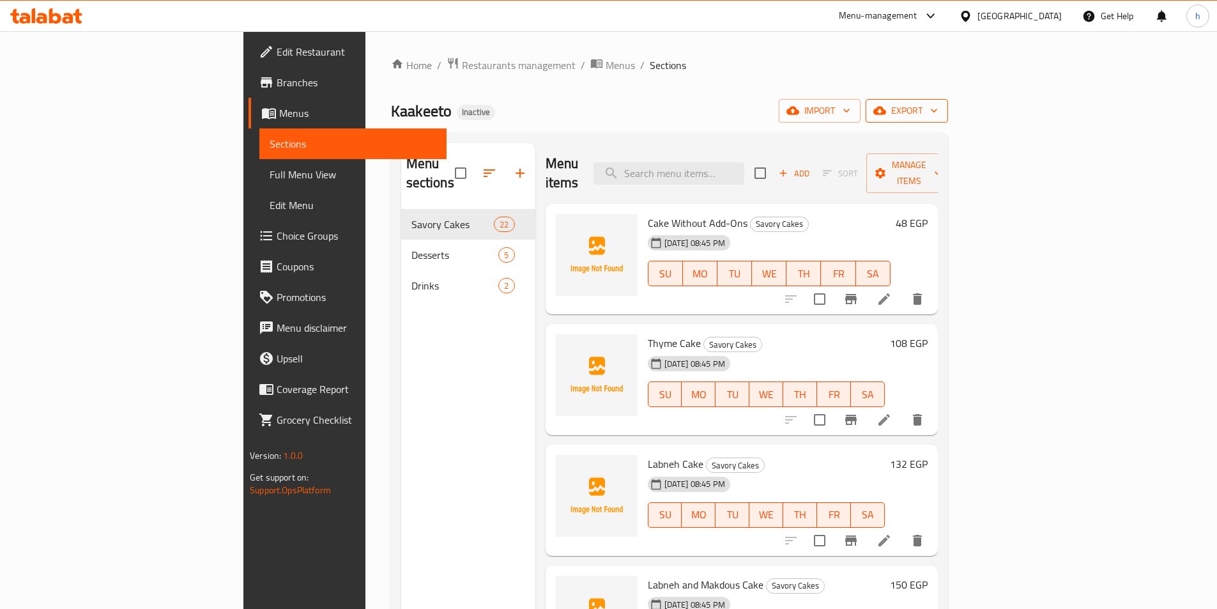
click at [937, 112] on span "export" at bounding box center [907, 111] width 62 height 16
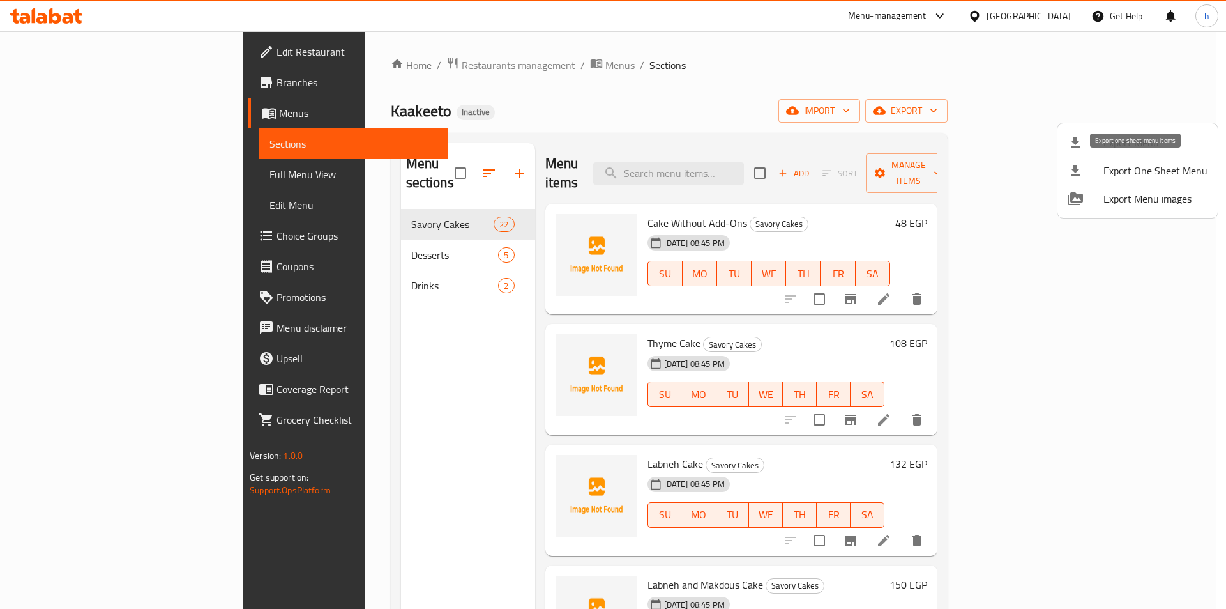
click at [1129, 169] on span "Export One Sheet Menu" at bounding box center [1156, 170] width 104 height 15
click at [55, 17] on div at bounding box center [613, 304] width 1226 height 609
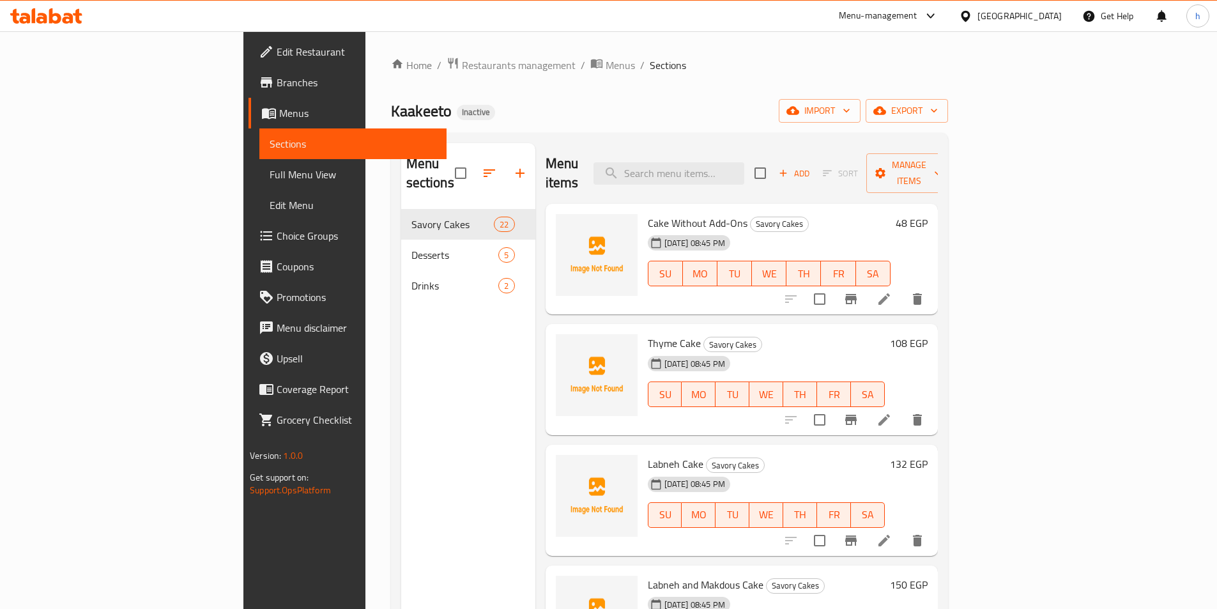
click at [55, 17] on icon at bounding box center [46, 15] width 72 height 15
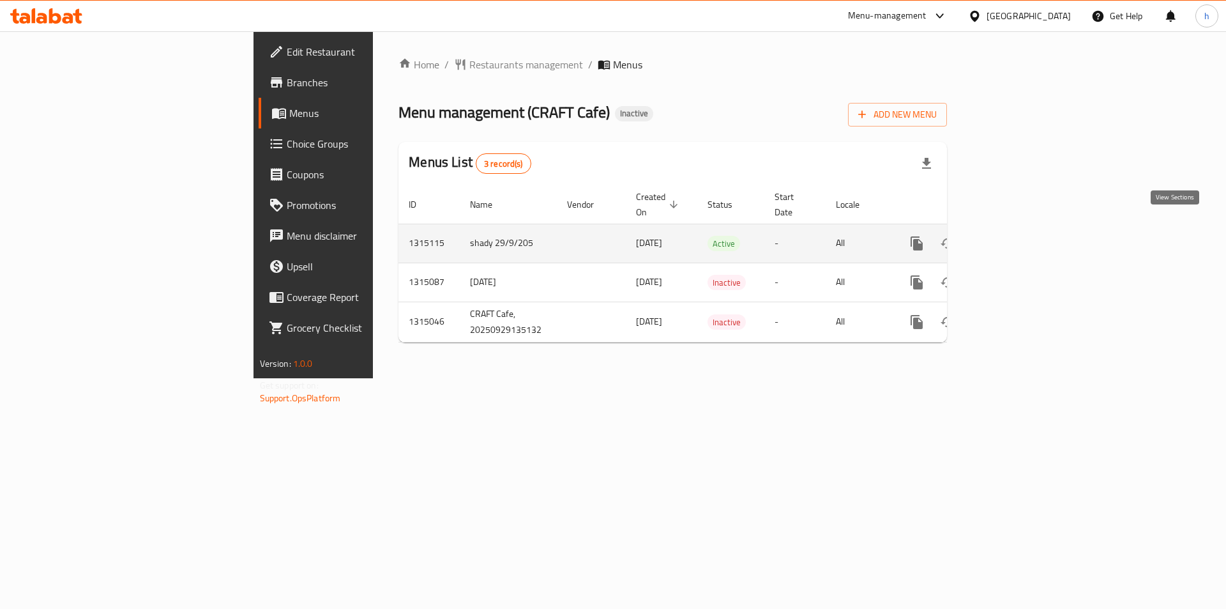
click at [1015, 238] on icon "enhanced table" at bounding box center [1008, 243] width 11 height 11
